Goal: Use online tool/utility

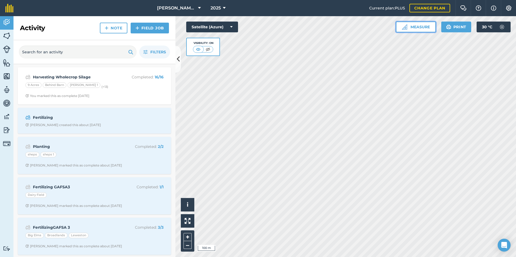
click at [414, 29] on button "Measure" at bounding box center [416, 27] width 40 height 11
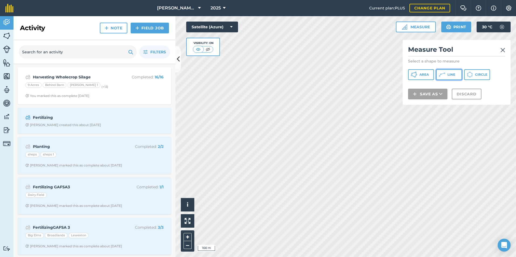
click at [417, 75] on icon at bounding box center [413, 74] width 6 height 6
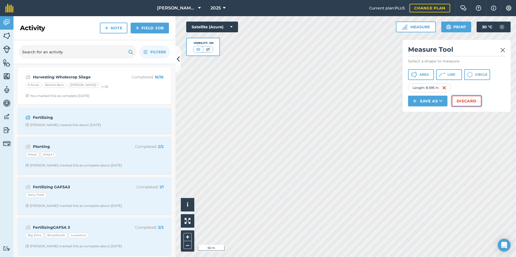
click at [461, 101] on button "Discard" at bounding box center [466, 101] width 30 height 11
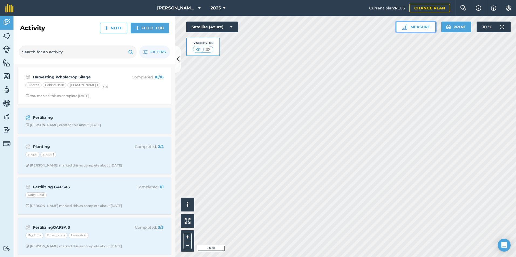
click at [424, 23] on button "Measure" at bounding box center [416, 27] width 40 height 11
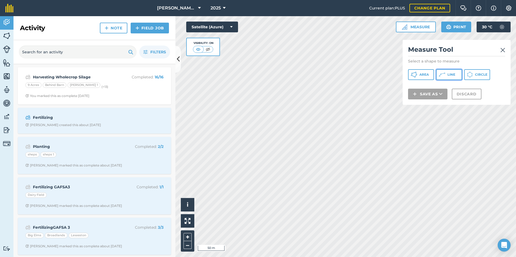
click at [417, 72] on icon at bounding box center [413, 74] width 6 height 6
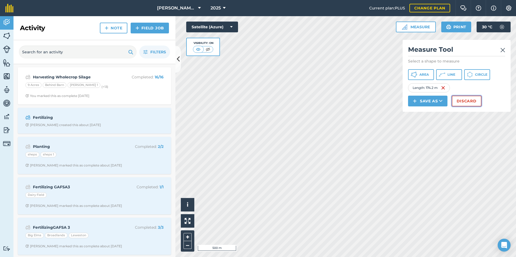
click at [466, 102] on button "Discard" at bounding box center [466, 101] width 30 height 11
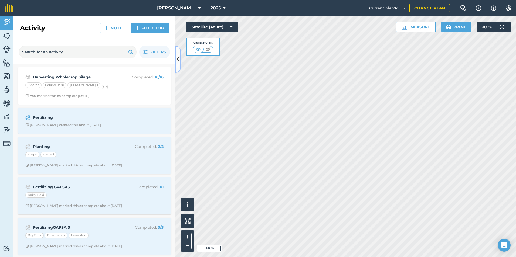
click at [176, 60] on button at bounding box center [177, 59] width 5 height 27
